Goal: Unclear

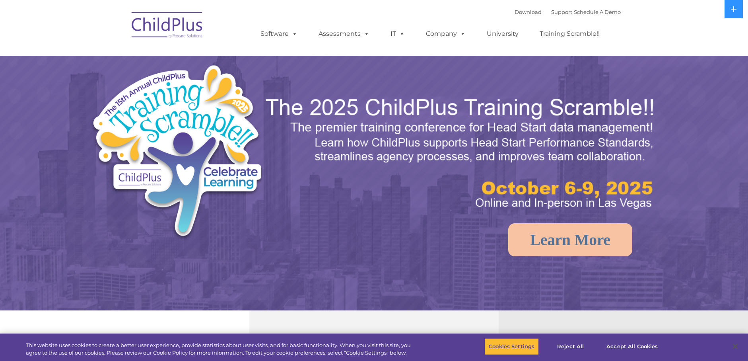
select select "MEDIUM"
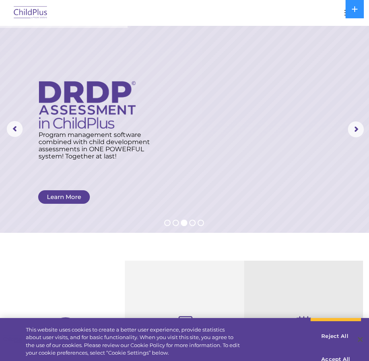
click at [43, 11] on img at bounding box center [30, 13] width 37 height 19
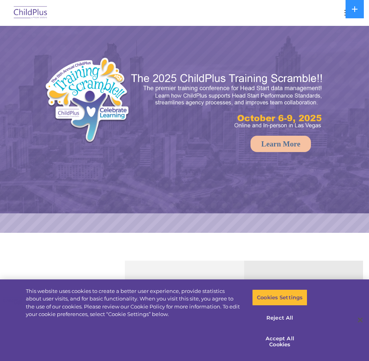
select select "MEDIUM"
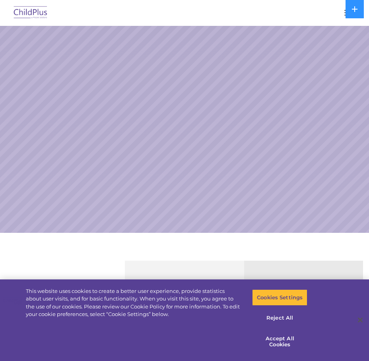
select select "MEDIUM"
